Goal: Information Seeking & Learning: Learn about a topic

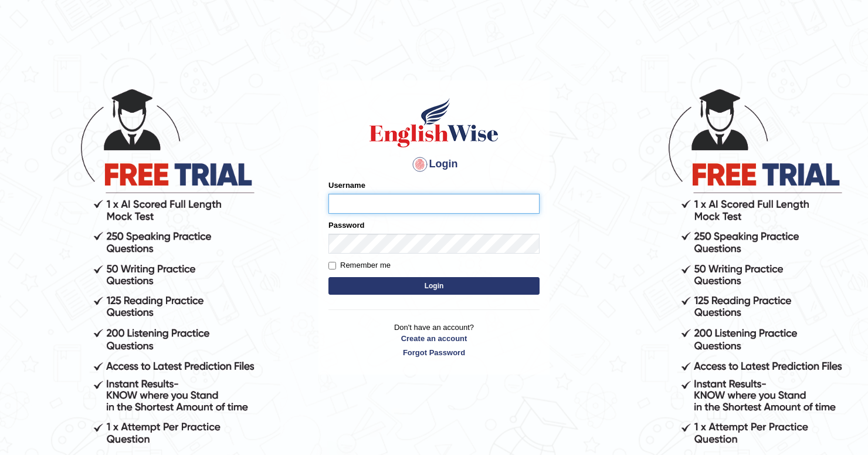
click at [391, 202] on input "Username" at bounding box center [433, 204] width 211 height 20
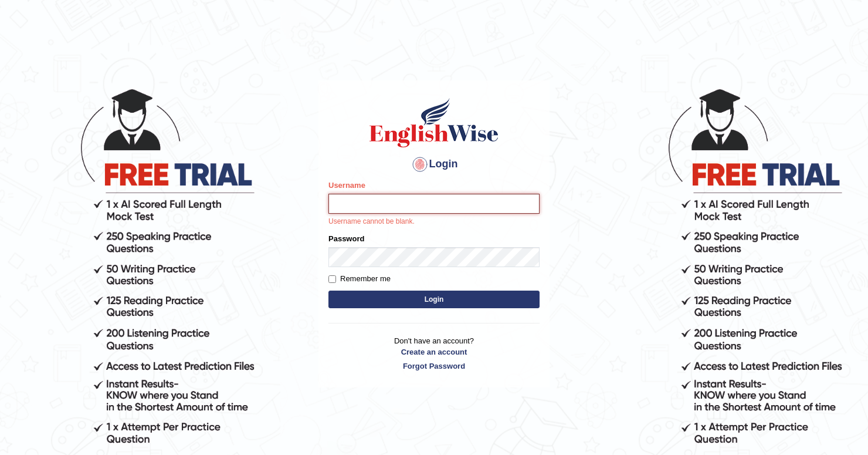
click at [375, 209] on input "Username" at bounding box center [433, 204] width 211 height 20
type input "anzza"
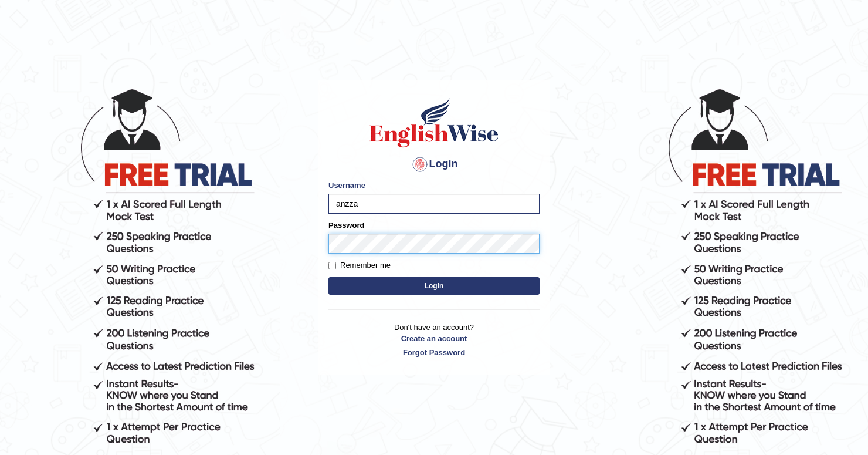
click at [328, 277] on button "Login" at bounding box center [433, 286] width 211 height 18
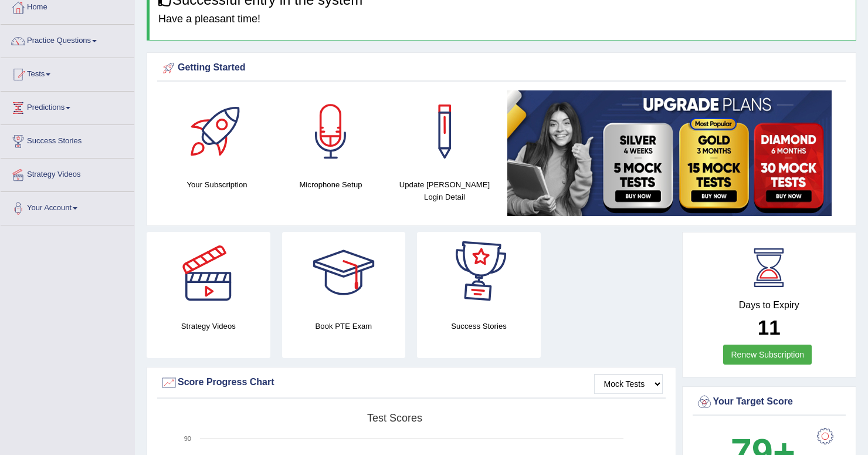
scroll to position [60, 0]
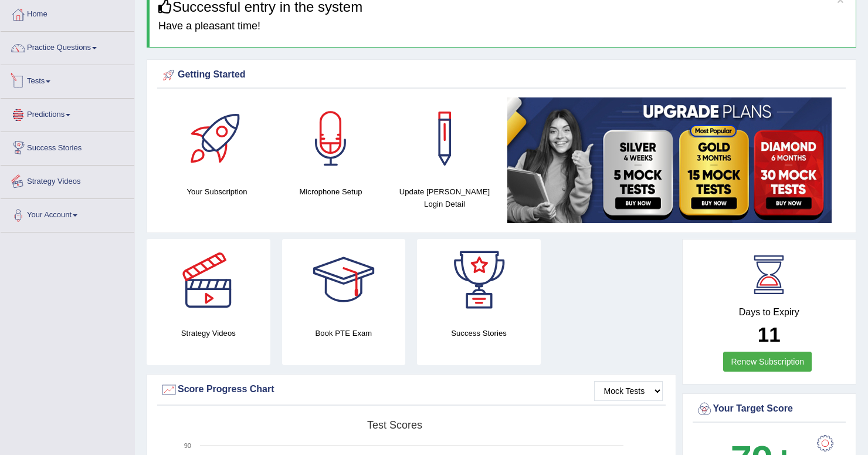
click at [25, 184] on div at bounding box center [18, 182] width 18 height 18
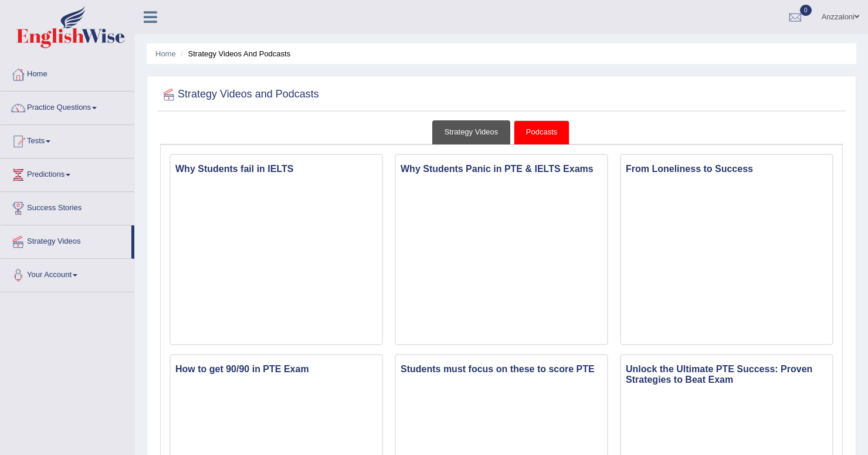
click at [480, 127] on link "Strategy Videos" at bounding box center [471, 132] width 79 height 24
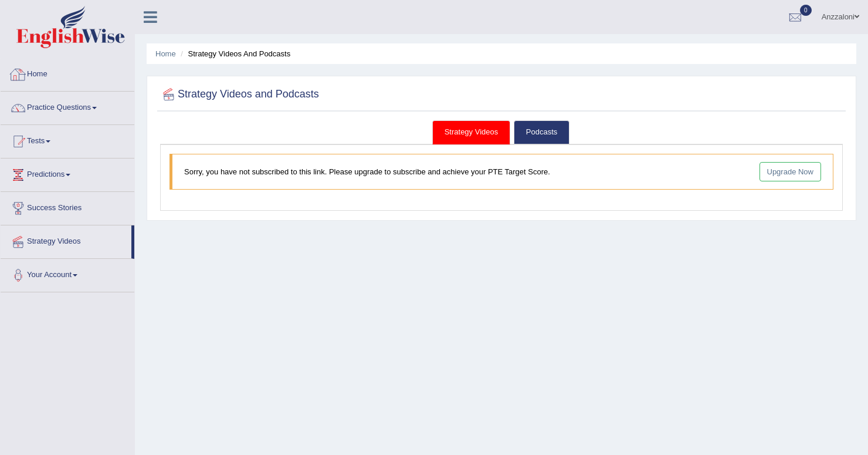
click at [56, 76] on link "Home" at bounding box center [68, 72] width 134 height 29
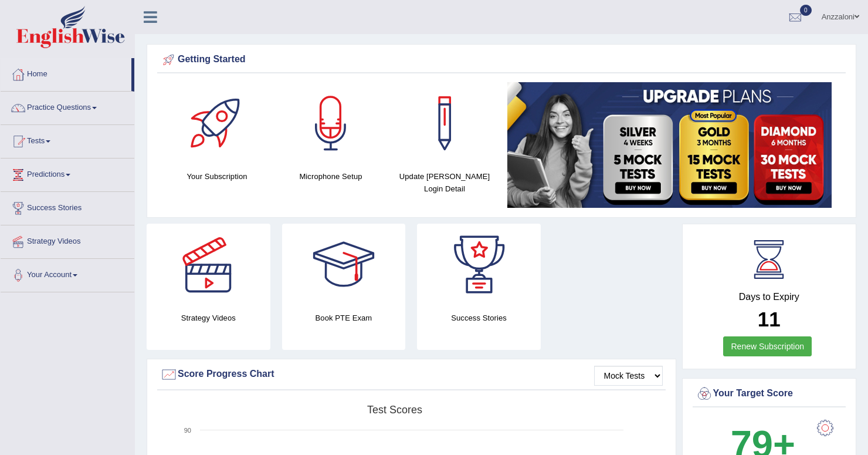
click at [666, 15] on ul "Anzzaloni Toggle navigation Username: anzza Access Type: Online Subscription: D…" at bounding box center [611, 16] width 513 height 33
click at [217, 131] on div at bounding box center [217, 123] width 82 height 82
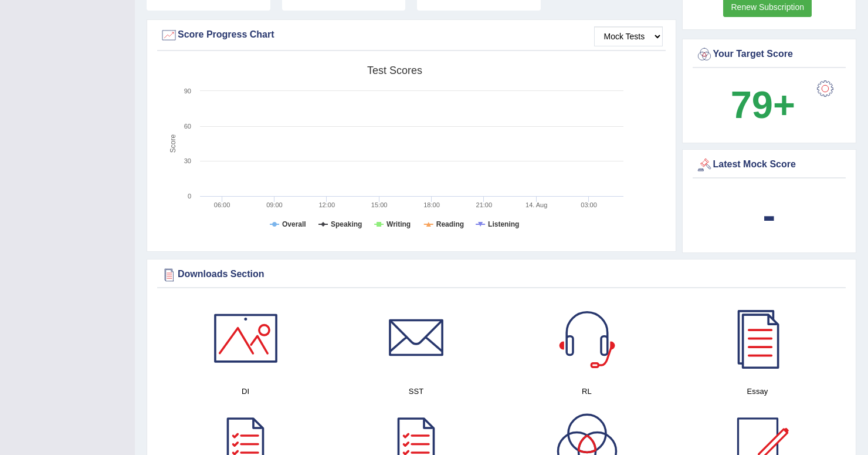
scroll to position [341, 0]
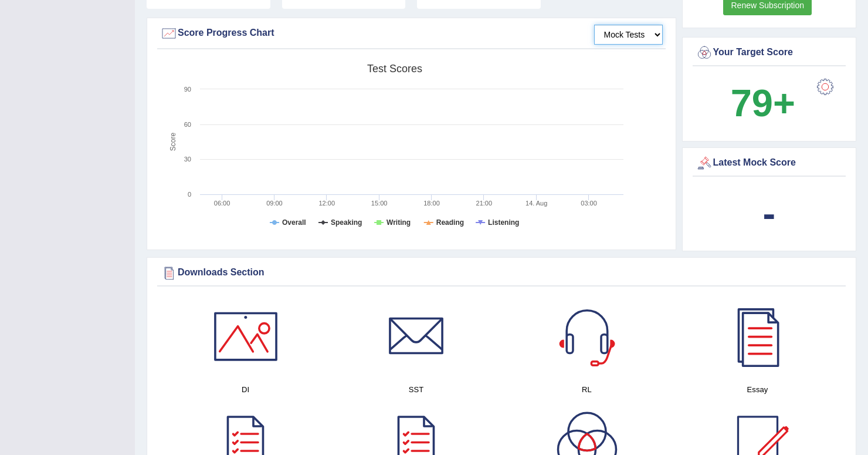
click at [616, 28] on select "Mock Tests" at bounding box center [628, 35] width 69 height 20
click at [618, 28] on select "Mock Tests" at bounding box center [628, 35] width 69 height 20
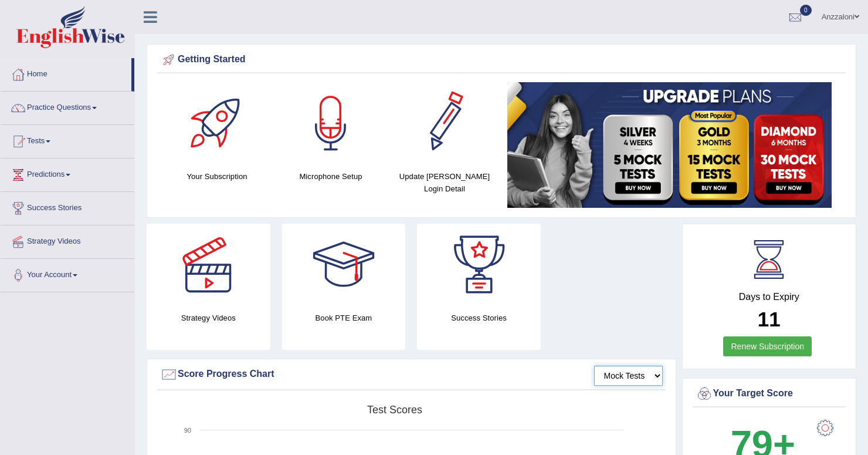
scroll to position [0, 0]
click at [35, 115] on link "Practice Questions" at bounding box center [68, 105] width 134 height 29
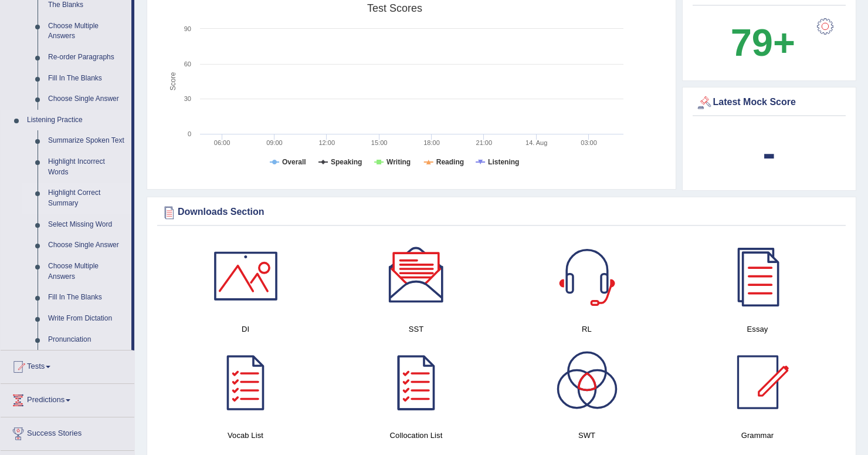
scroll to position [409, 0]
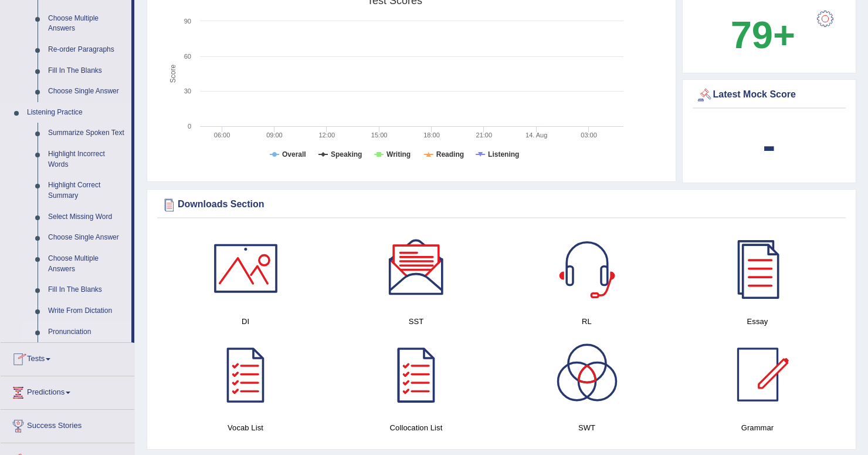
click at [76, 330] on link "Pronunciation" at bounding box center [87, 331] width 89 height 21
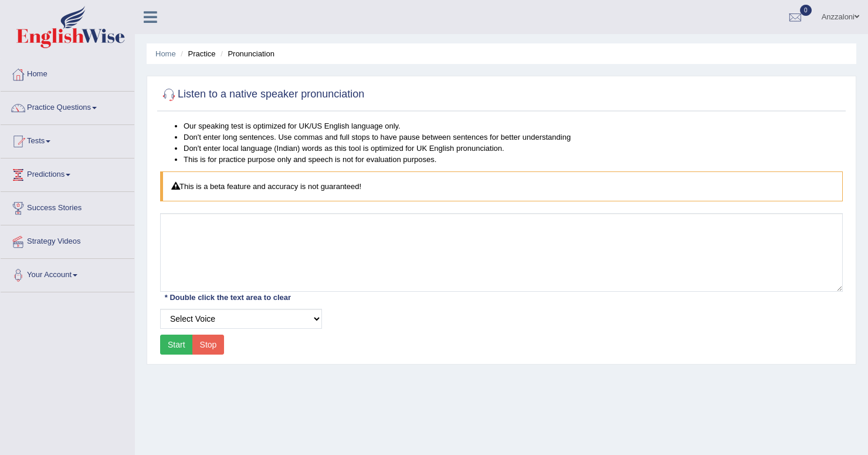
click at [222, 235] on textarea at bounding box center [501, 252] width 683 height 79
click at [193, 235] on textarea at bounding box center [501, 252] width 683 height 79
click at [62, 111] on link "Practice Questions" at bounding box center [68, 105] width 134 height 29
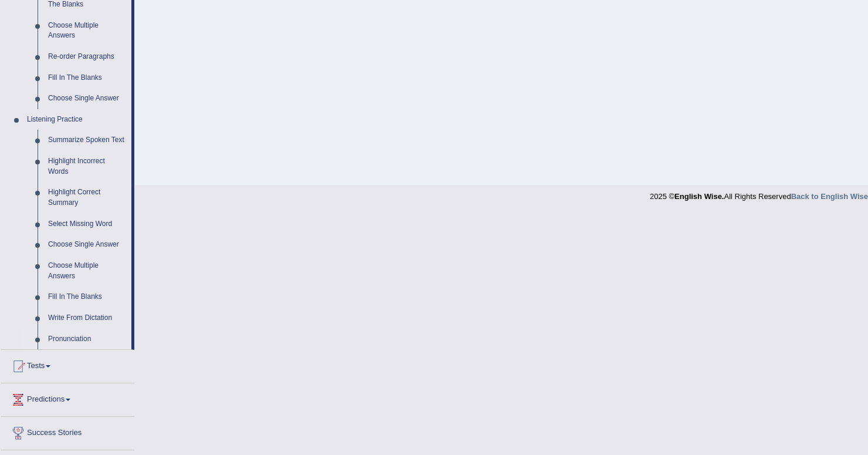
scroll to position [409, 0]
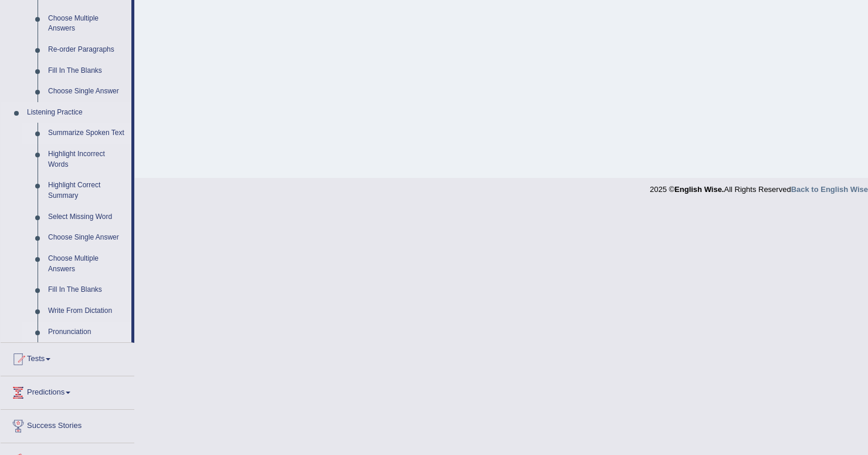
click at [70, 134] on link "Summarize Spoken Text" at bounding box center [87, 133] width 89 height 21
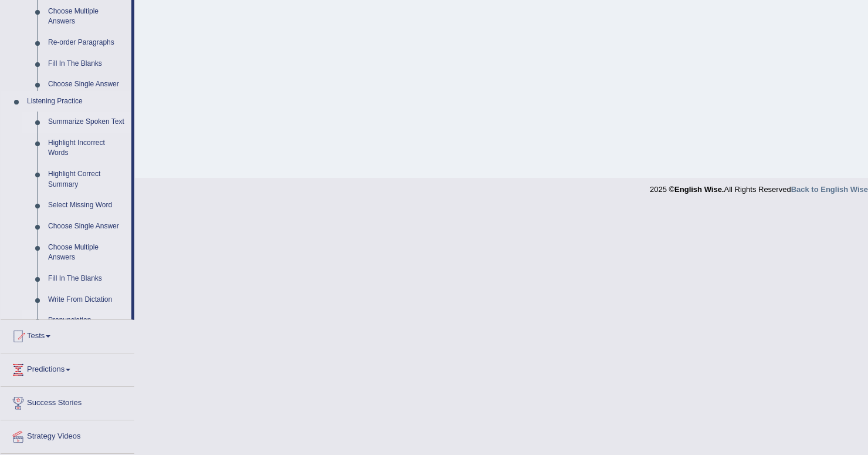
scroll to position [161, 0]
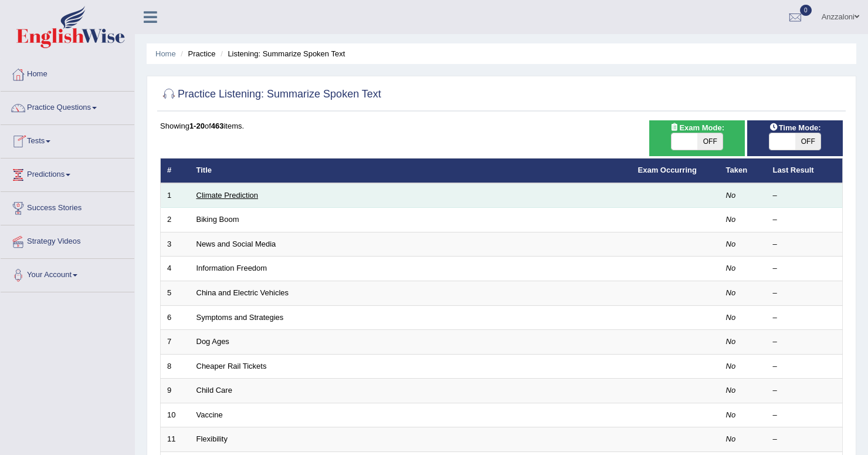
click at [236, 193] on link "Climate Prediction" at bounding box center [227, 195] width 62 height 9
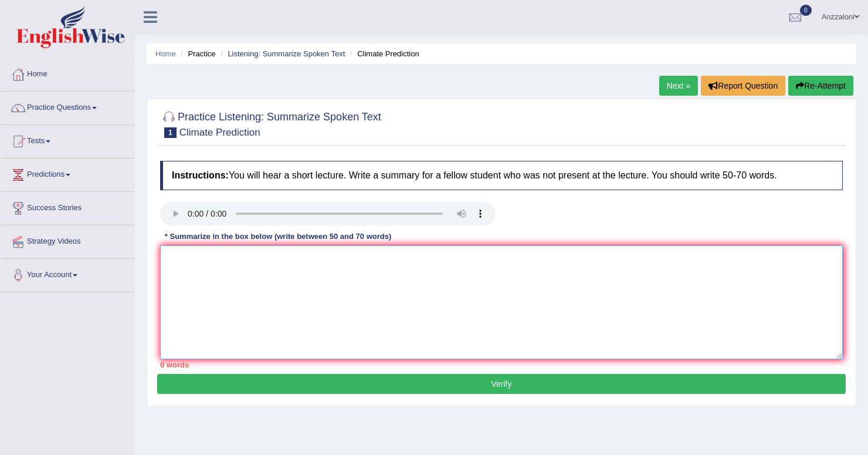
click at [240, 280] on textarea at bounding box center [501, 302] width 683 height 114
click at [367, 277] on textarea at bounding box center [501, 302] width 683 height 114
click at [62, 120] on link "Practice Questions" at bounding box center [68, 105] width 134 height 29
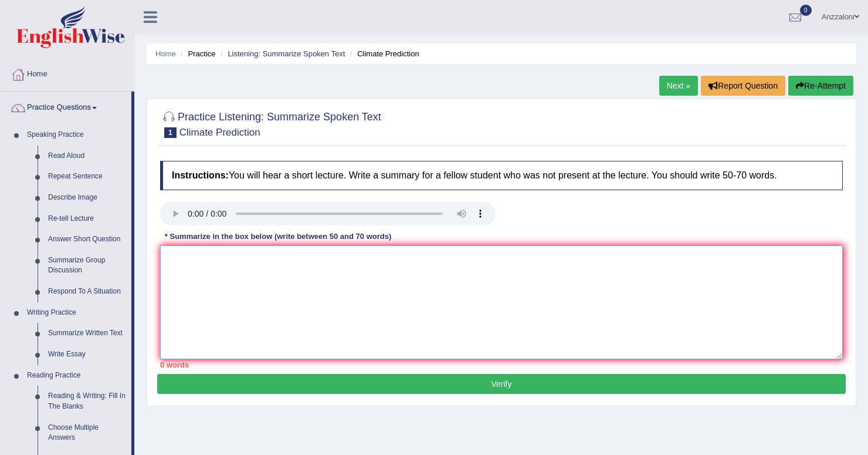
click at [270, 279] on textarea at bounding box center [501, 302] width 683 height 114
click at [152, 226] on div "Practice Listening: Summarize Spoken Text 1 Climate Prediction Instructions: Yo…" at bounding box center [502, 252] width 710 height 307
click at [852, 15] on link "Anzzaloni" at bounding box center [840, 15] width 55 height 30
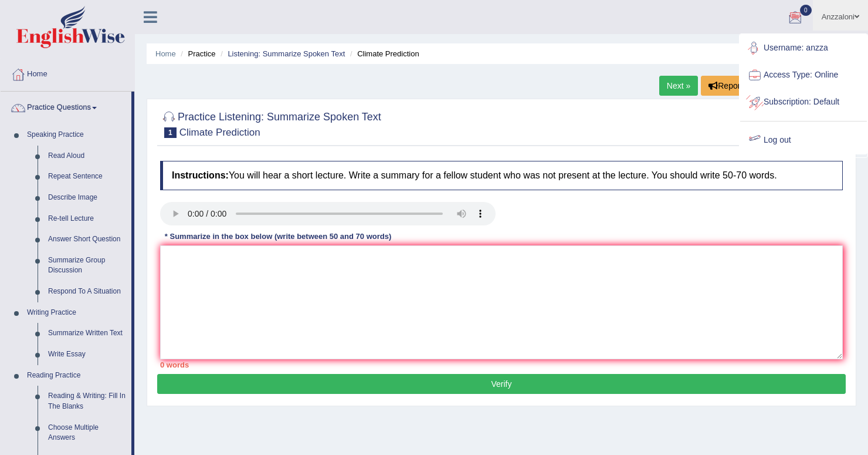
click at [778, 139] on link "Log out" at bounding box center [803, 140] width 127 height 27
